Goal: Find specific page/section: Find specific page/section

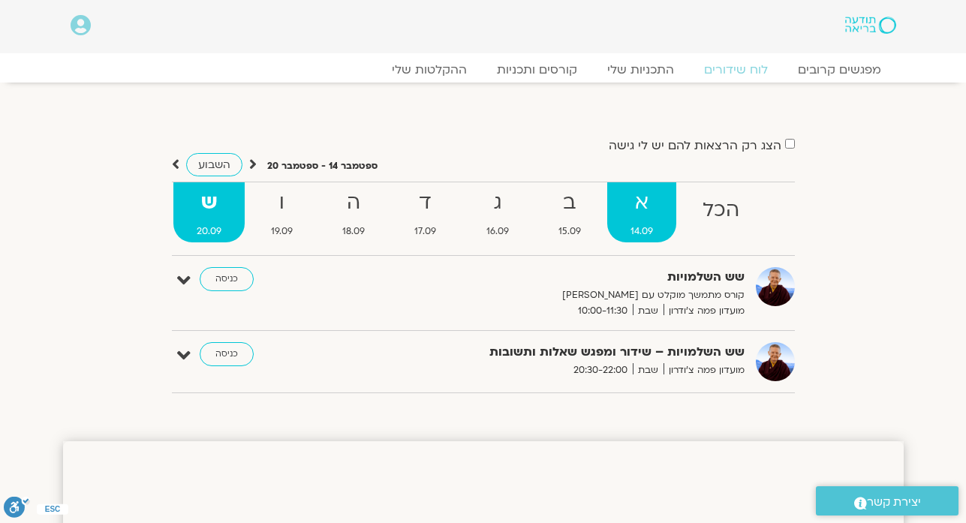
click at [445, 210] on strong "א" at bounding box center [642, 203] width 69 height 34
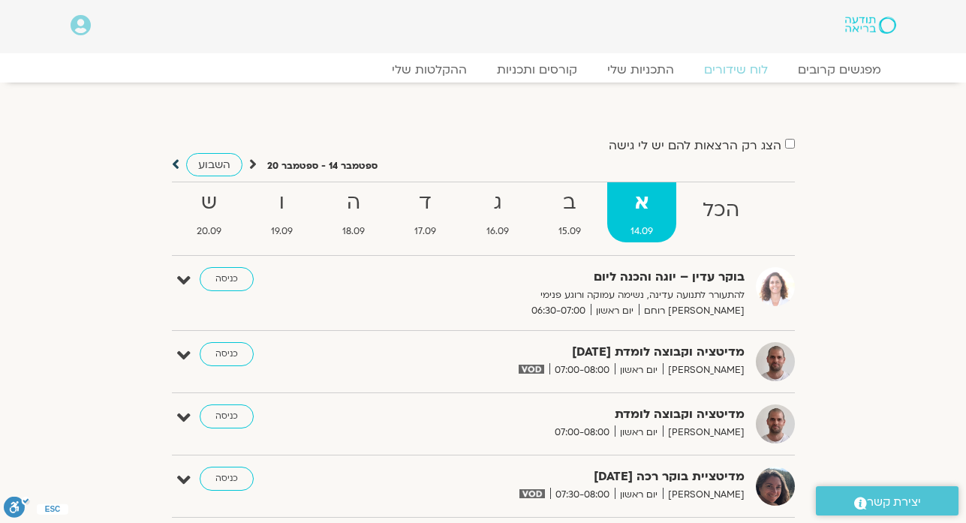
click at [174, 163] on icon at bounding box center [176, 164] width 8 height 15
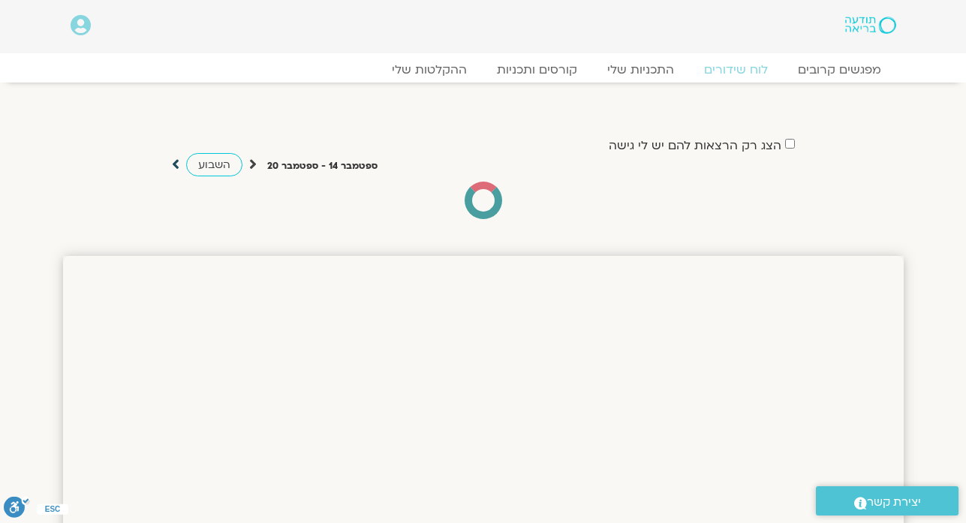
click at [174, 163] on icon at bounding box center [176, 164] width 8 height 15
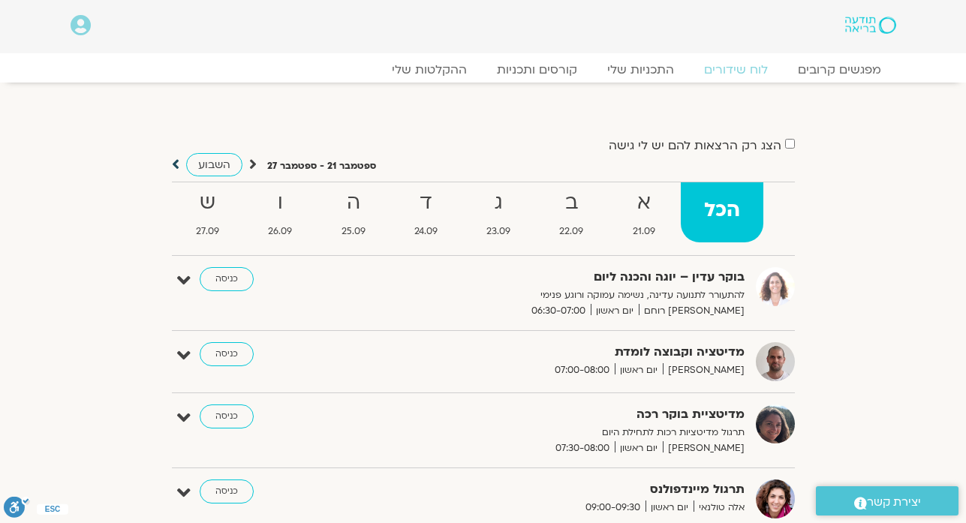
click at [175, 164] on icon at bounding box center [176, 164] width 8 height 15
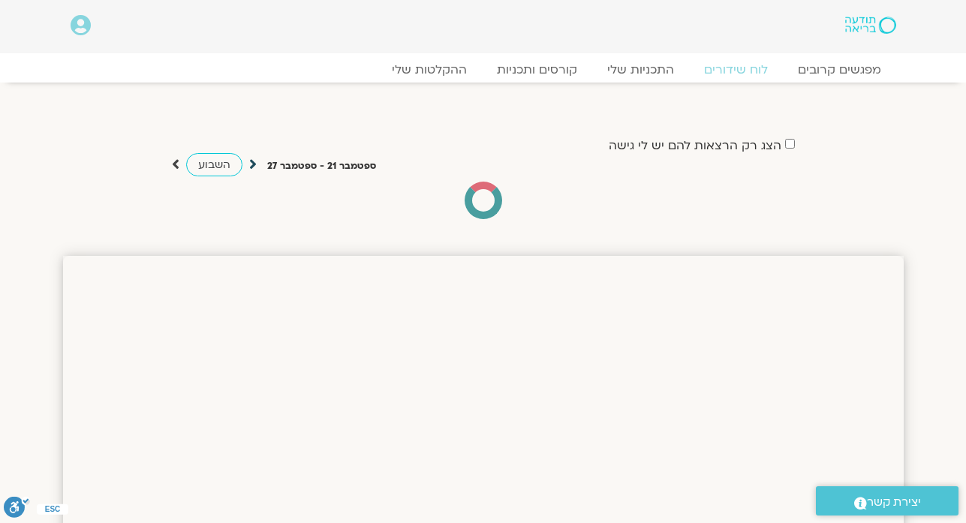
click at [254, 167] on icon at bounding box center [253, 164] width 8 height 15
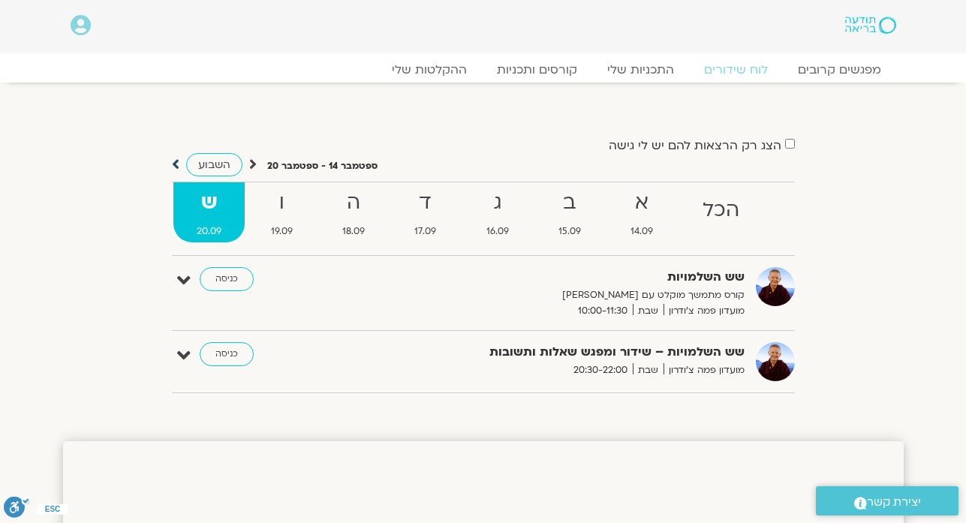
click at [174, 161] on icon at bounding box center [176, 164] width 8 height 15
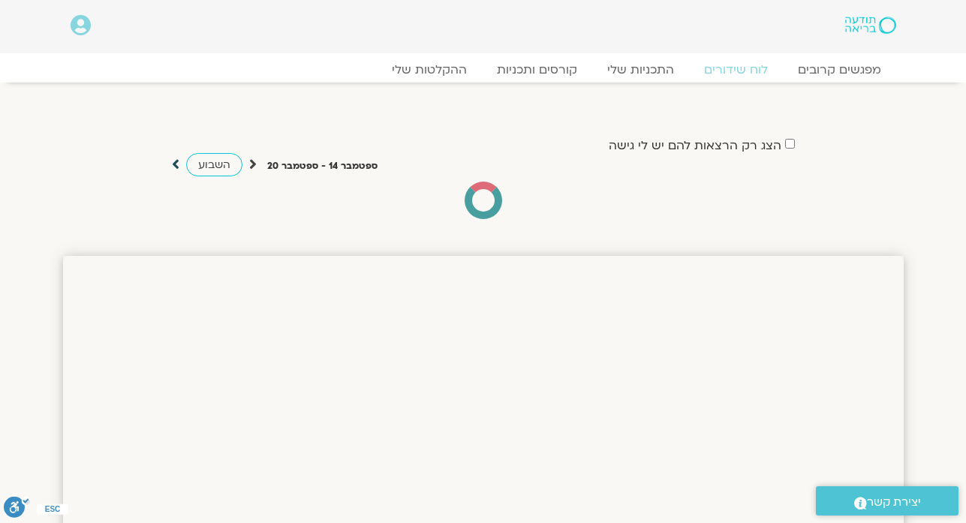
click at [174, 161] on icon at bounding box center [176, 164] width 8 height 15
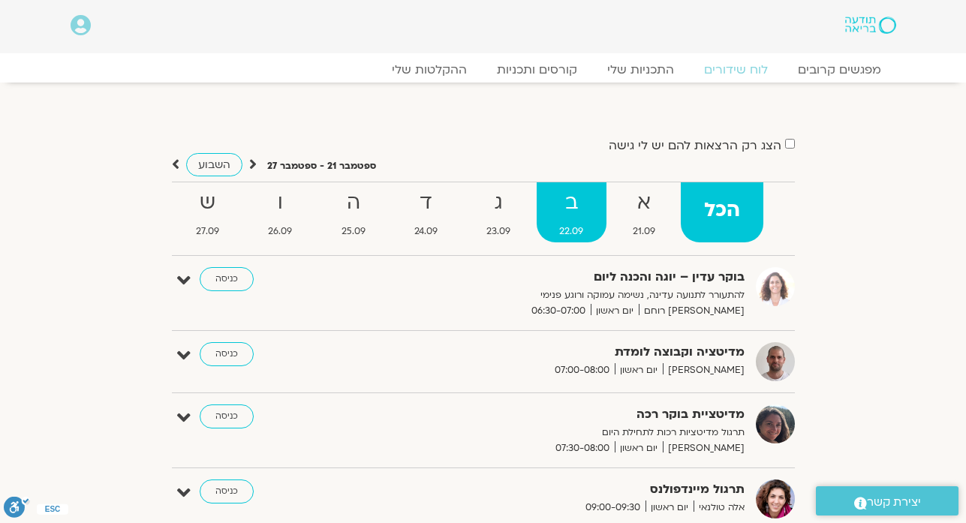
click at [445, 210] on strong "ב" at bounding box center [572, 203] width 70 height 34
